Goal: Task Accomplishment & Management: Complete application form

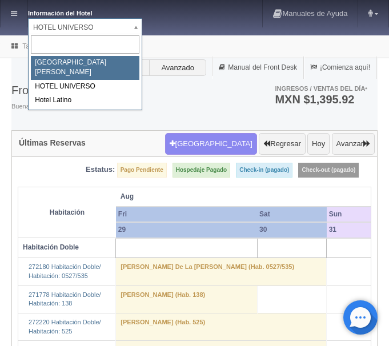
select select "357"
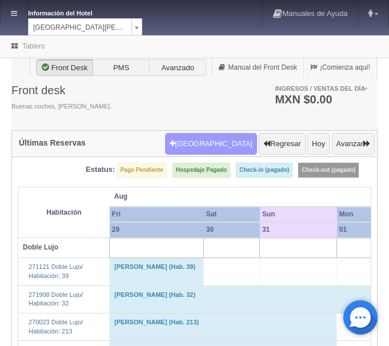
click at [235, 146] on button "[GEOGRAPHIC_DATA]" at bounding box center [211, 144] width 92 height 22
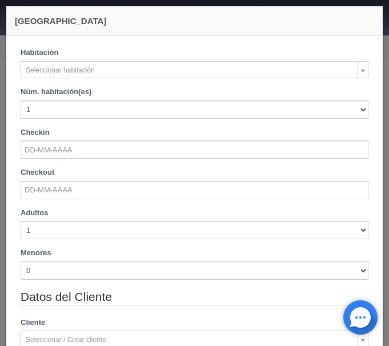
checkbox input "false"
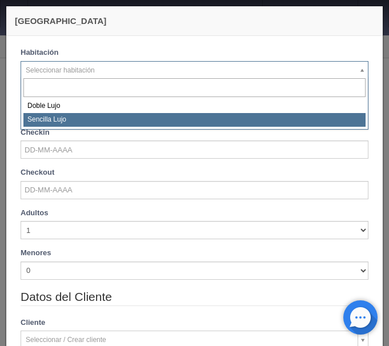
select select "576"
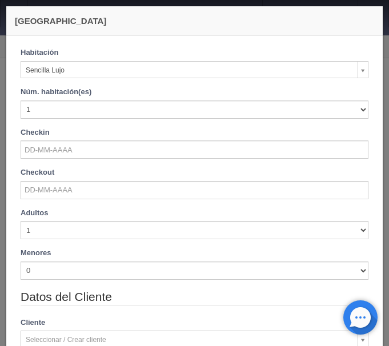
checkbox input "false"
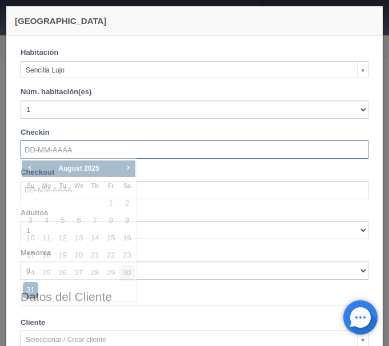
click at [78, 149] on input "text" at bounding box center [195, 150] width 348 height 18
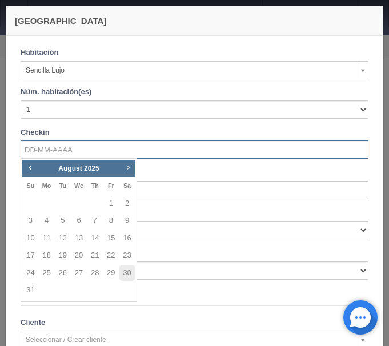
click at [127, 167] on span "Next" at bounding box center [127, 167] width 9 height 9
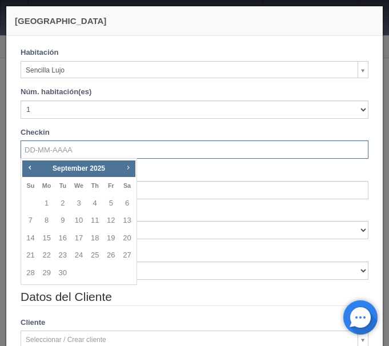
click at [127, 167] on span "Next" at bounding box center [127, 167] width 9 height 9
click at [99, 274] on link "27" at bounding box center [94, 273] width 15 height 17
type input "27-11-2025"
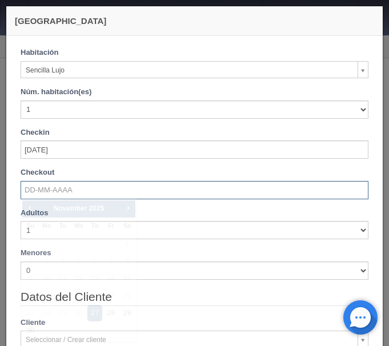
click at [63, 185] on input "text" at bounding box center [195, 190] width 348 height 18
checkbox input "false"
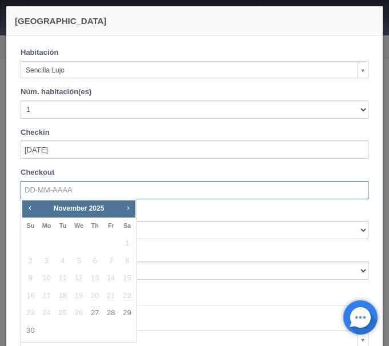
click at [127, 208] on span "Next" at bounding box center [127, 207] width 9 height 9
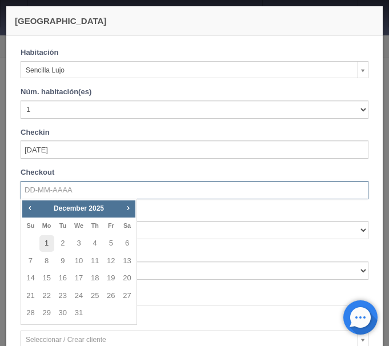
click at [47, 243] on link "1" at bounding box center [46, 243] width 15 height 17
type input "01-12-2025"
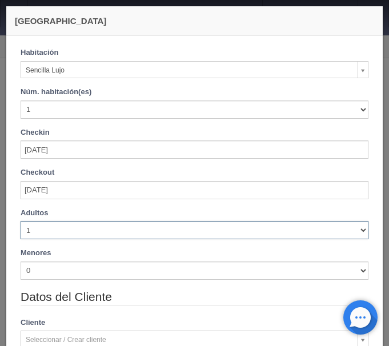
click at [21, 221] on select "1 2 3 4 5 6 7 8 9 10" at bounding box center [195, 230] width 348 height 18
checkbox input "false"
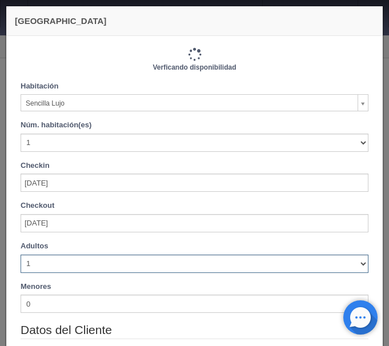
type input "4600.00"
checkbox input "false"
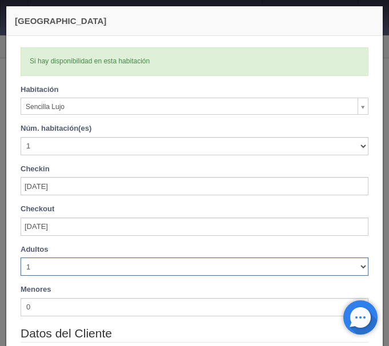
select select "2"
click option "2" at bounding box center [0, 0] width 0 height 0
checkbox input "false"
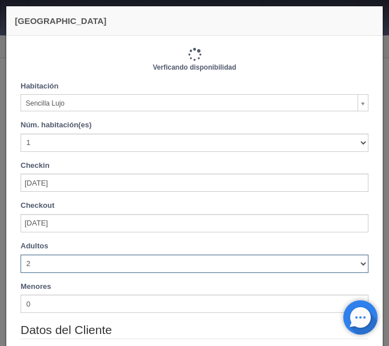
type input "4600.00"
checkbox input "false"
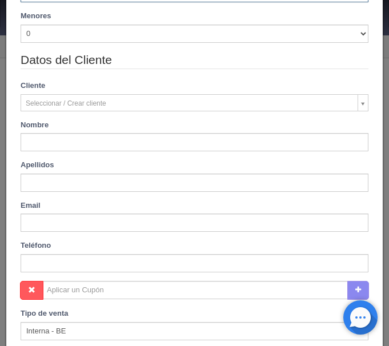
scroll to position [336, 0]
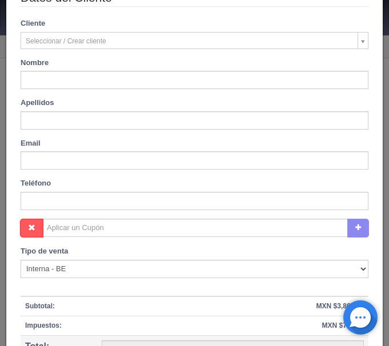
type input "Lynette"
type input "Harper"
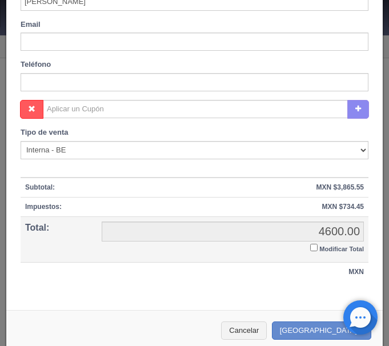
scroll to position [466, 0]
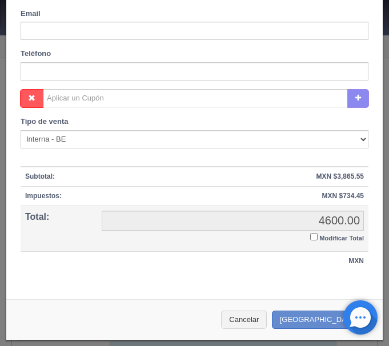
click at [314, 238] on input "Modificar Total" at bounding box center [313, 236] width 7 height 7
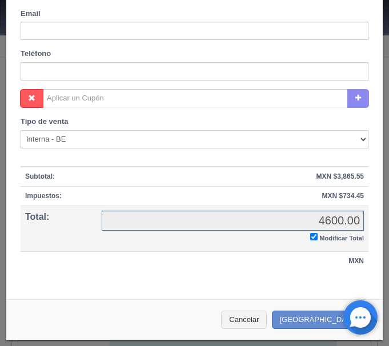
checkbox input "true"
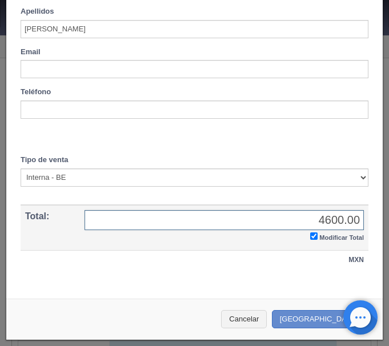
scroll to position [426, 0]
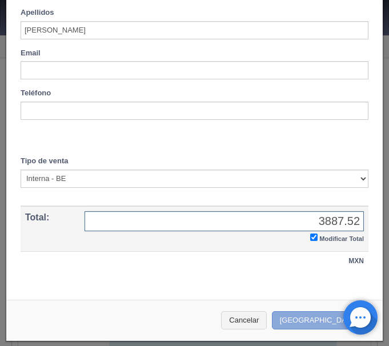
type input "3887.52"
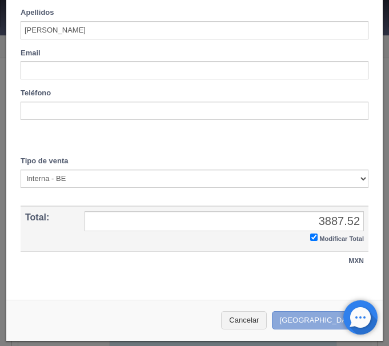
click at [321, 320] on button "[GEOGRAPHIC_DATA]" at bounding box center [321, 321] width 99 height 19
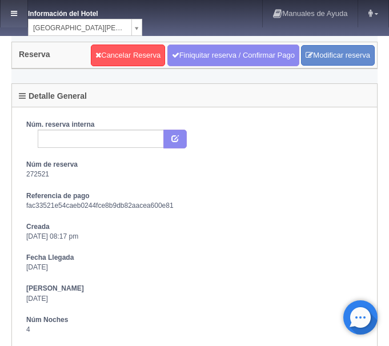
click at [19, 10] on link at bounding box center [14, 13] width 27 height 27
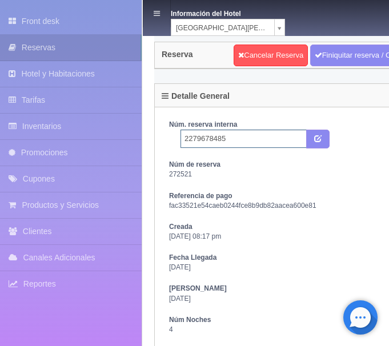
click at [242, 140] on input "2279678485" at bounding box center [244, 139] width 126 height 18
type input "2279678485 Expedia"
click at [325, 134] on button "submit" at bounding box center [317, 139] width 23 height 19
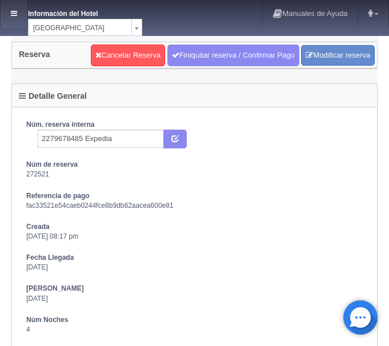
click at [23, 11] on link at bounding box center [14, 13] width 27 height 27
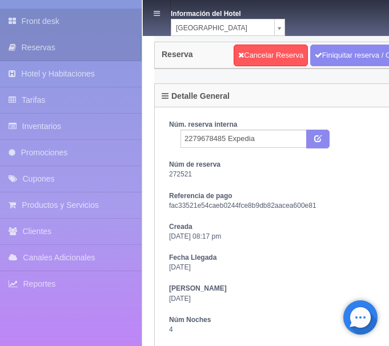
click at [42, 17] on link "Front desk" at bounding box center [71, 22] width 142 height 26
